Goal: Task Accomplishment & Management: Use online tool/utility

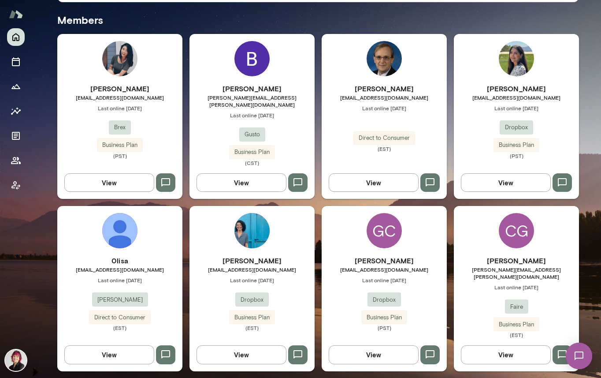
scroll to position [236, 0]
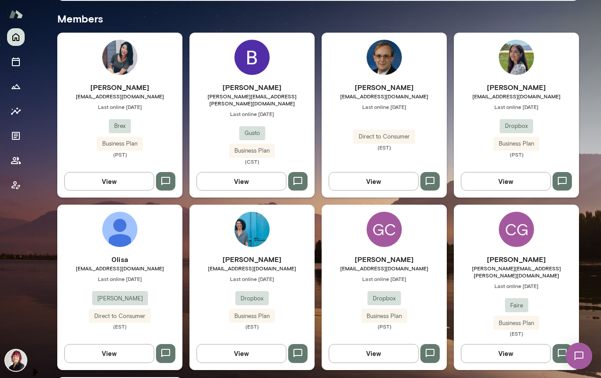
click at [509, 174] on button "View" at bounding box center [506, 181] width 90 height 19
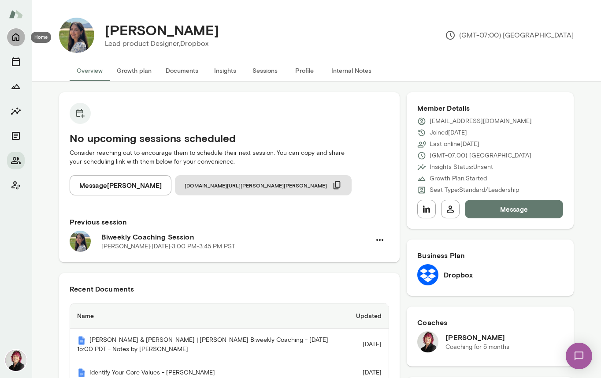
click at [18, 37] on icon "Home" at bounding box center [16, 37] width 11 height 11
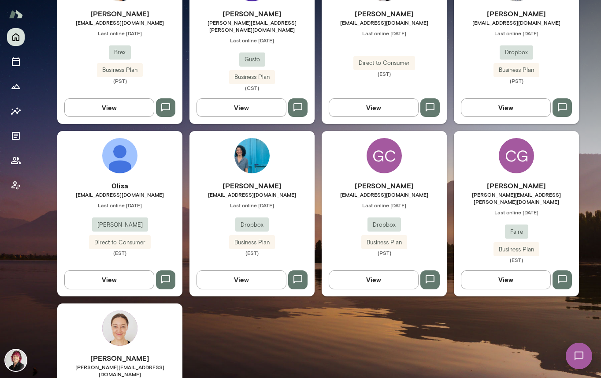
scroll to position [382, 0]
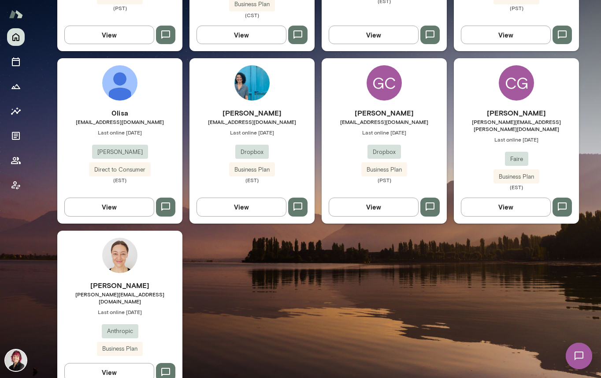
click at [106, 280] on h6 "[PERSON_NAME]" at bounding box center [119, 285] width 125 height 11
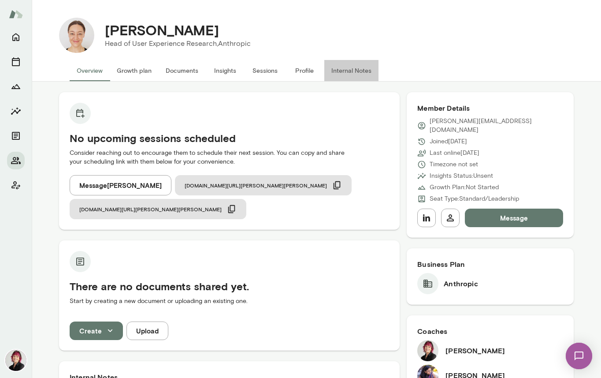
click at [360, 70] on button "Internal Notes" at bounding box center [351, 70] width 54 height 21
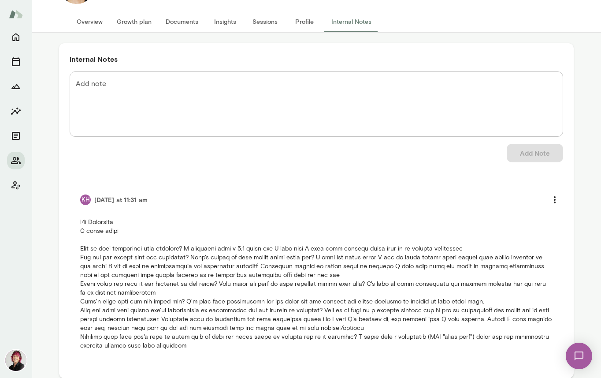
scroll to position [60, 0]
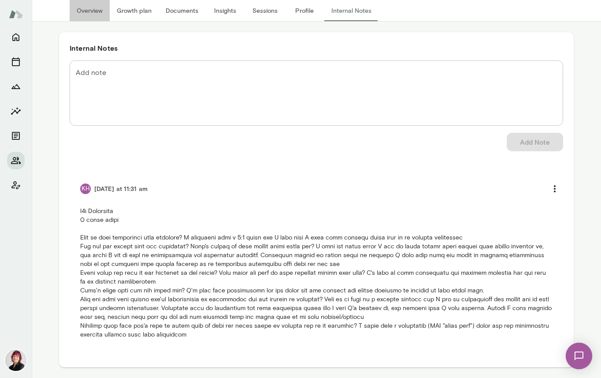
click at [90, 11] on button "Overview" at bounding box center [90, 10] width 40 height 21
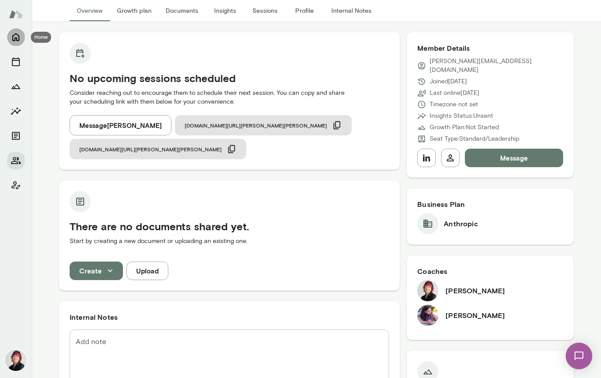
click at [15, 36] on icon "Home" at bounding box center [16, 37] width 11 height 11
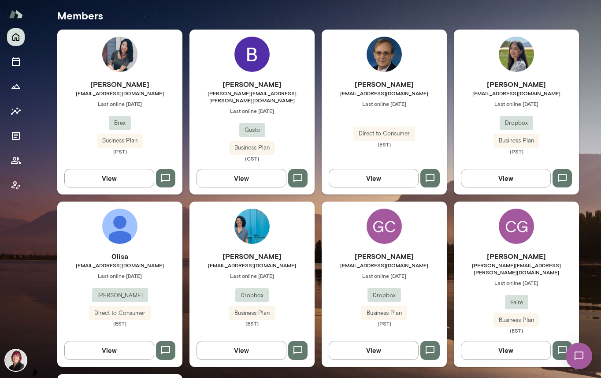
scroll to position [242, 0]
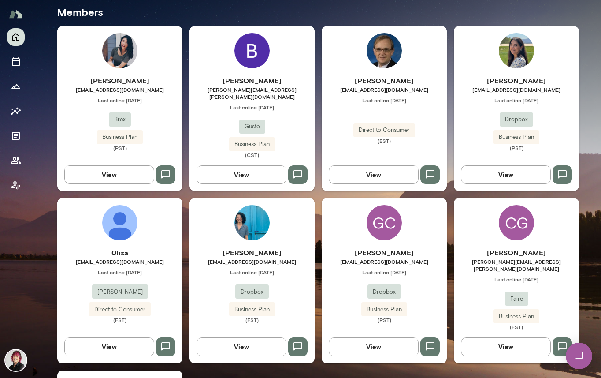
click at [389, 258] on span "[EMAIL_ADDRESS][DOMAIN_NAME]" at bounding box center [384, 261] width 125 height 7
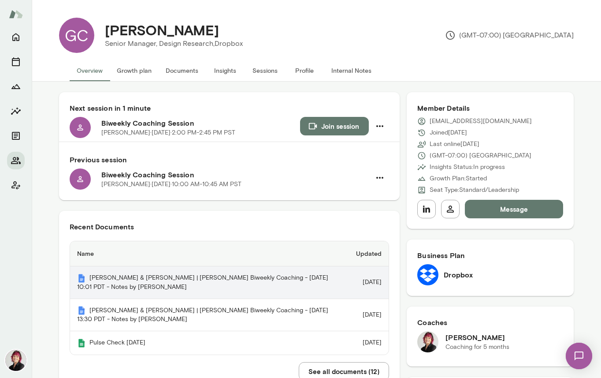
click at [291, 278] on th "[PERSON_NAME] & [PERSON_NAME] | [PERSON_NAME] Biweekly Coaching - [DATE] 10:01 …" at bounding box center [209, 282] width 279 height 33
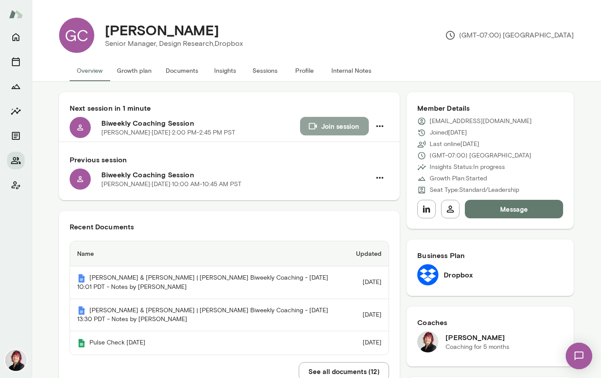
click at [335, 125] on button "Join session" at bounding box center [334, 126] width 69 height 19
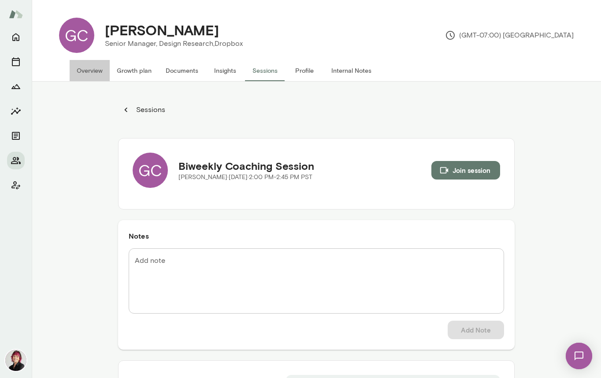
click at [86, 71] on button "Overview" at bounding box center [90, 70] width 40 height 21
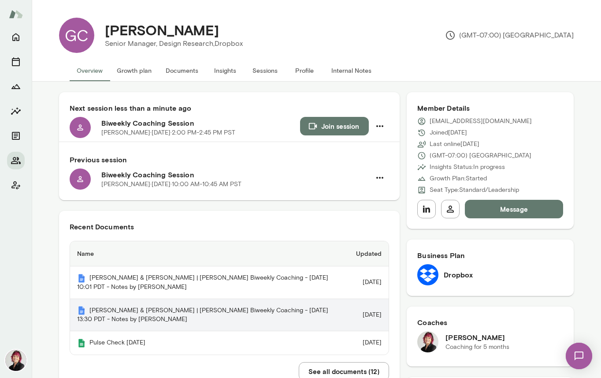
click at [229, 309] on th "[PERSON_NAME] & [PERSON_NAME] | [PERSON_NAME] Biweekly Coaching - [DATE] 13:30 …" at bounding box center [209, 315] width 279 height 33
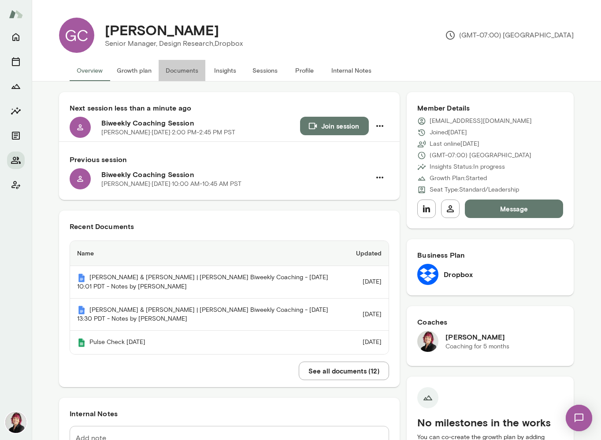
click at [187, 70] on button "Documents" at bounding box center [182, 70] width 47 height 21
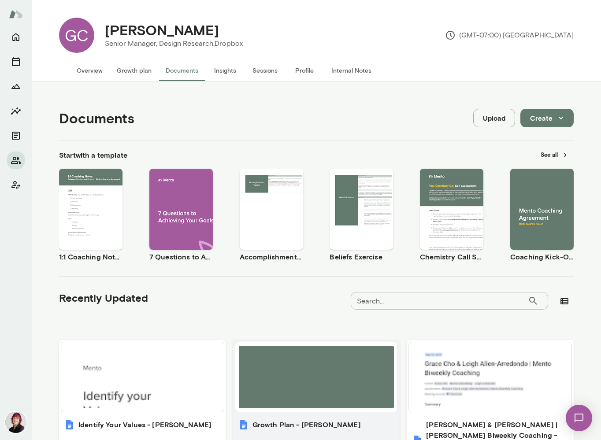
click at [308, 377] on div at bounding box center [317, 377] width 156 height 63
